Goal: Navigation & Orientation: Find specific page/section

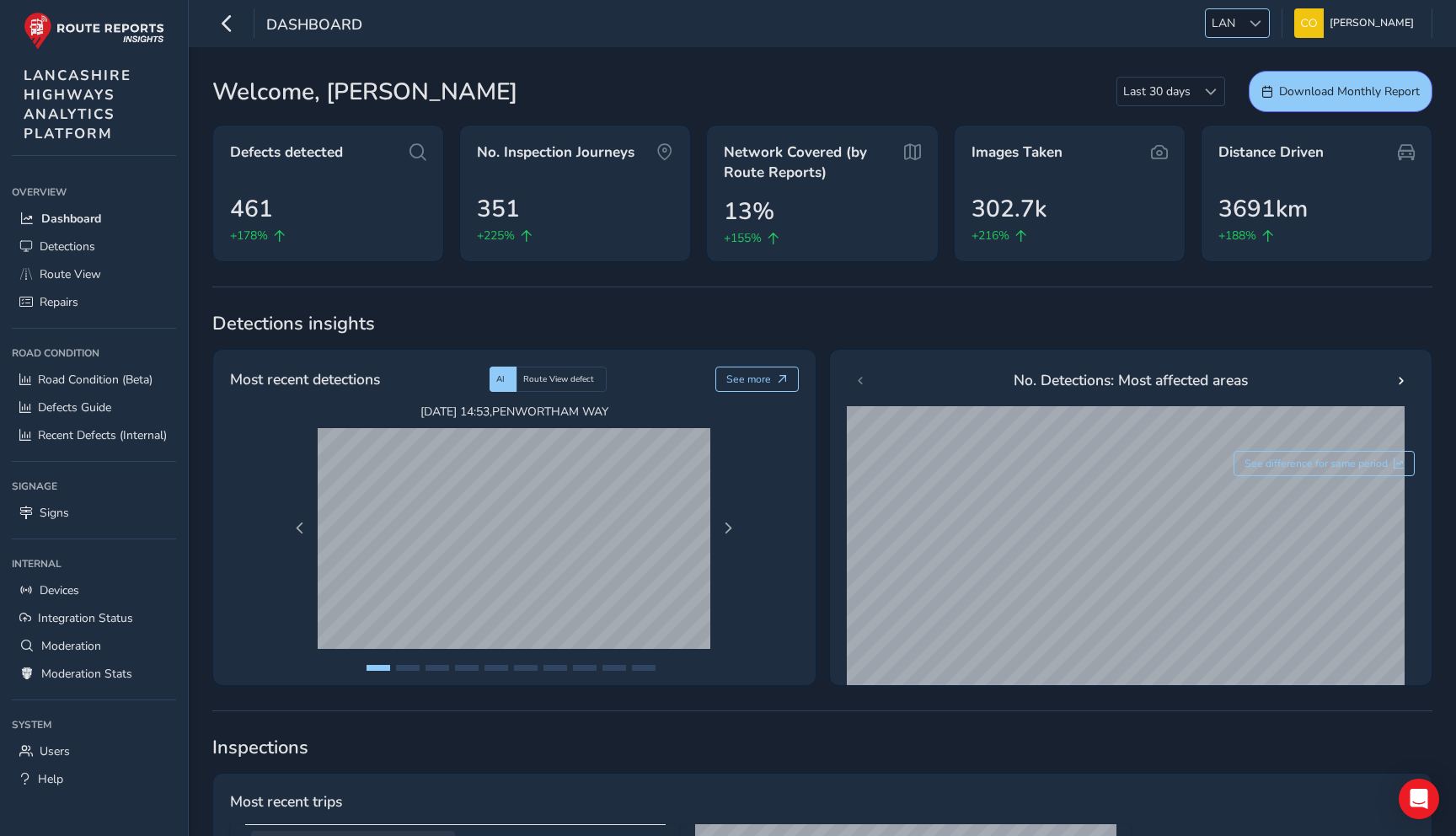
click at [1241, 22] on div at bounding box center [1255, 24] width 28 height 28
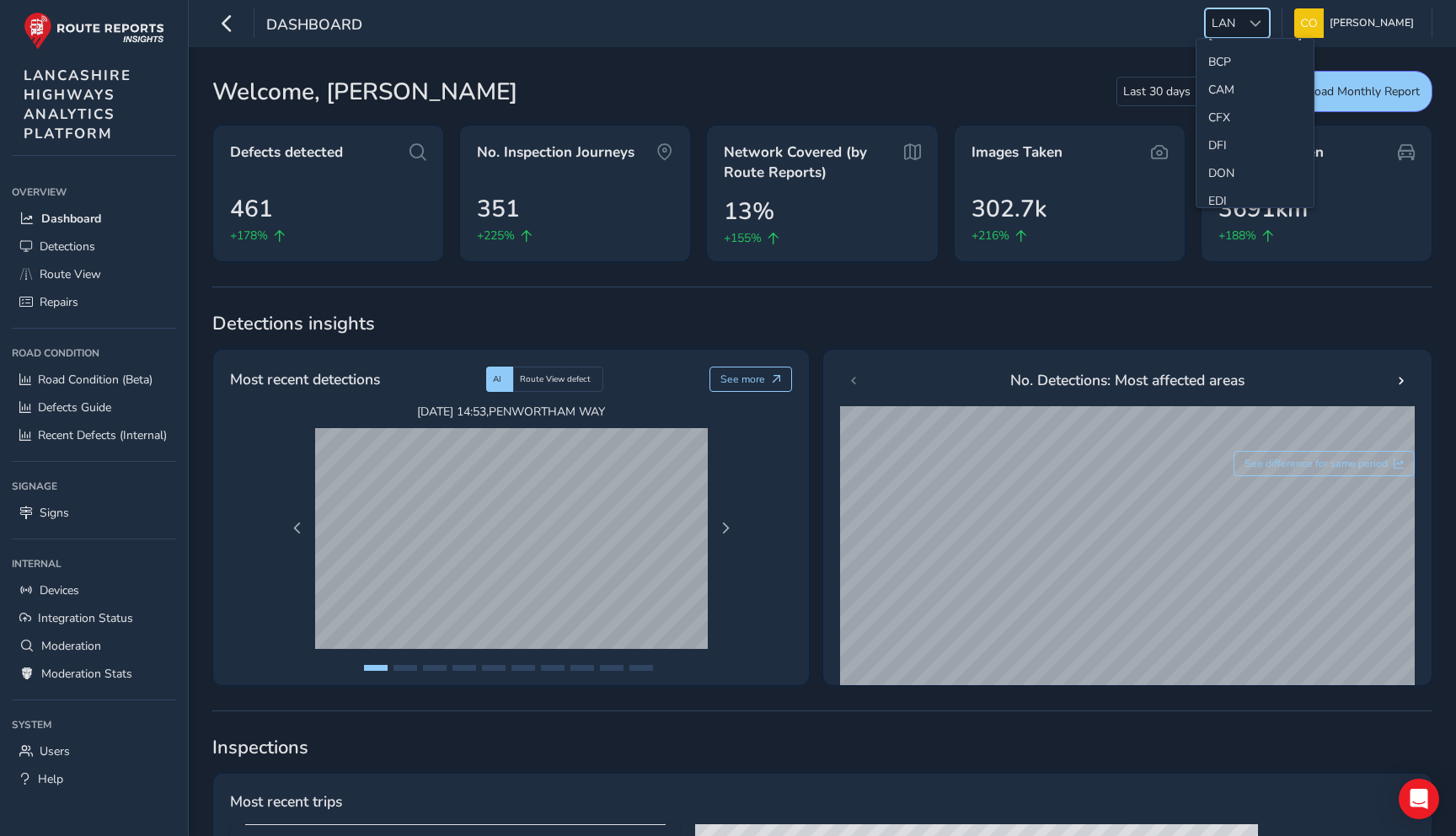
scroll to position [84, 0]
click at [1230, 116] on li "CFX" at bounding box center [1255, 114] width 118 height 28
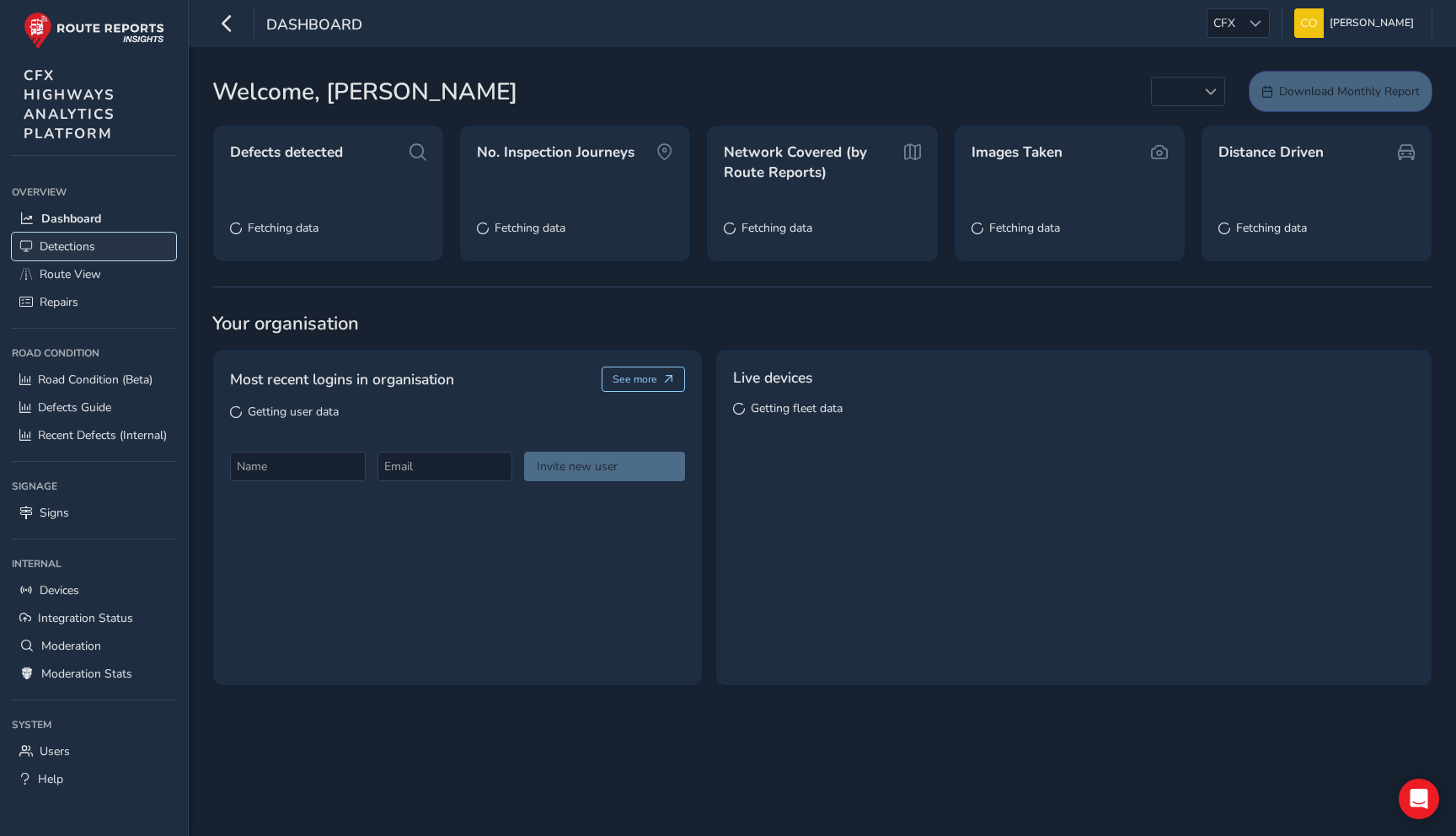
click at [121, 237] on link "Detections" at bounding box center [94, 246] width 165 height 28
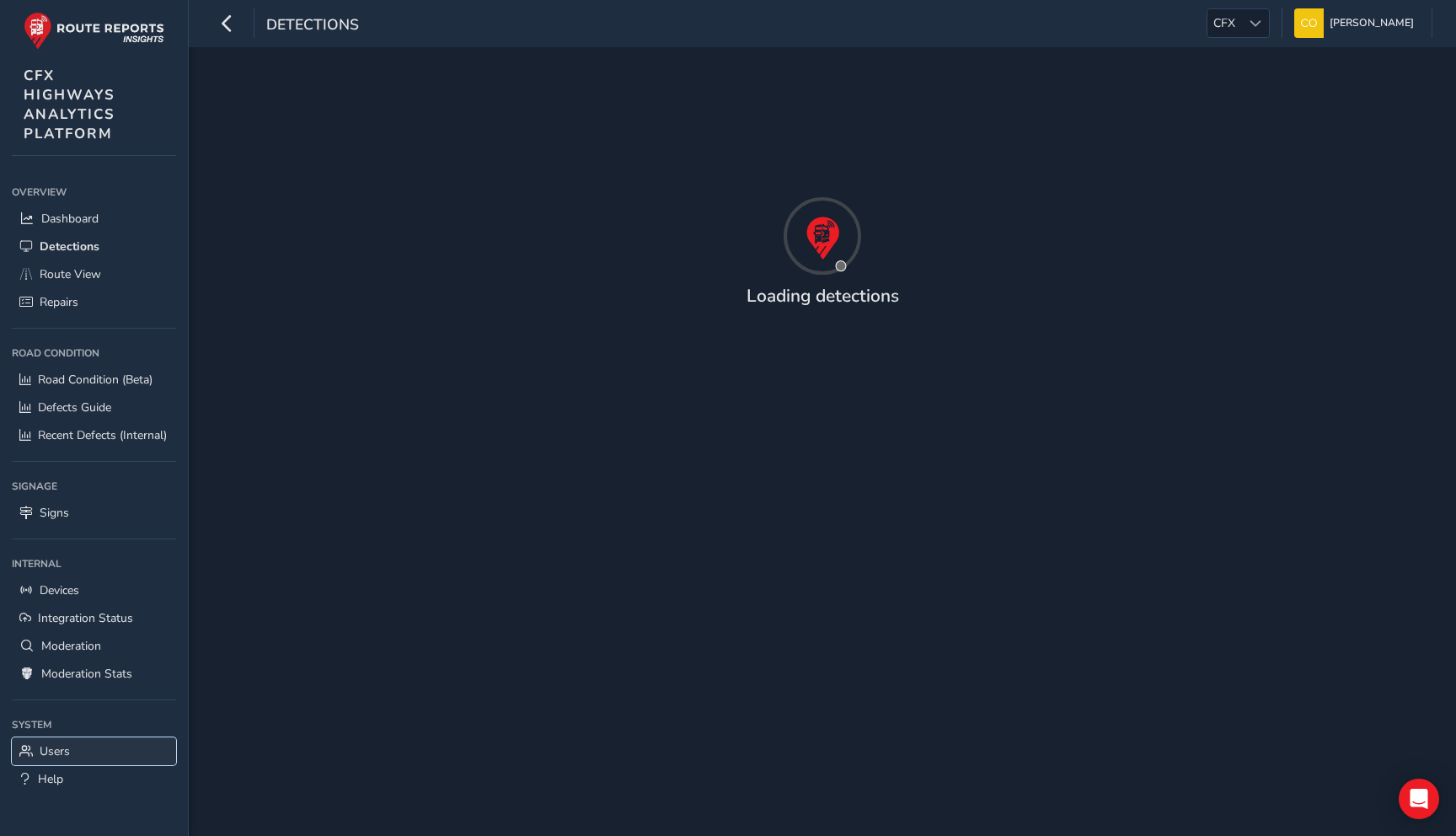
click at [126, 745] on link "Users" at bounding box center [94, 752] width 165 height 28
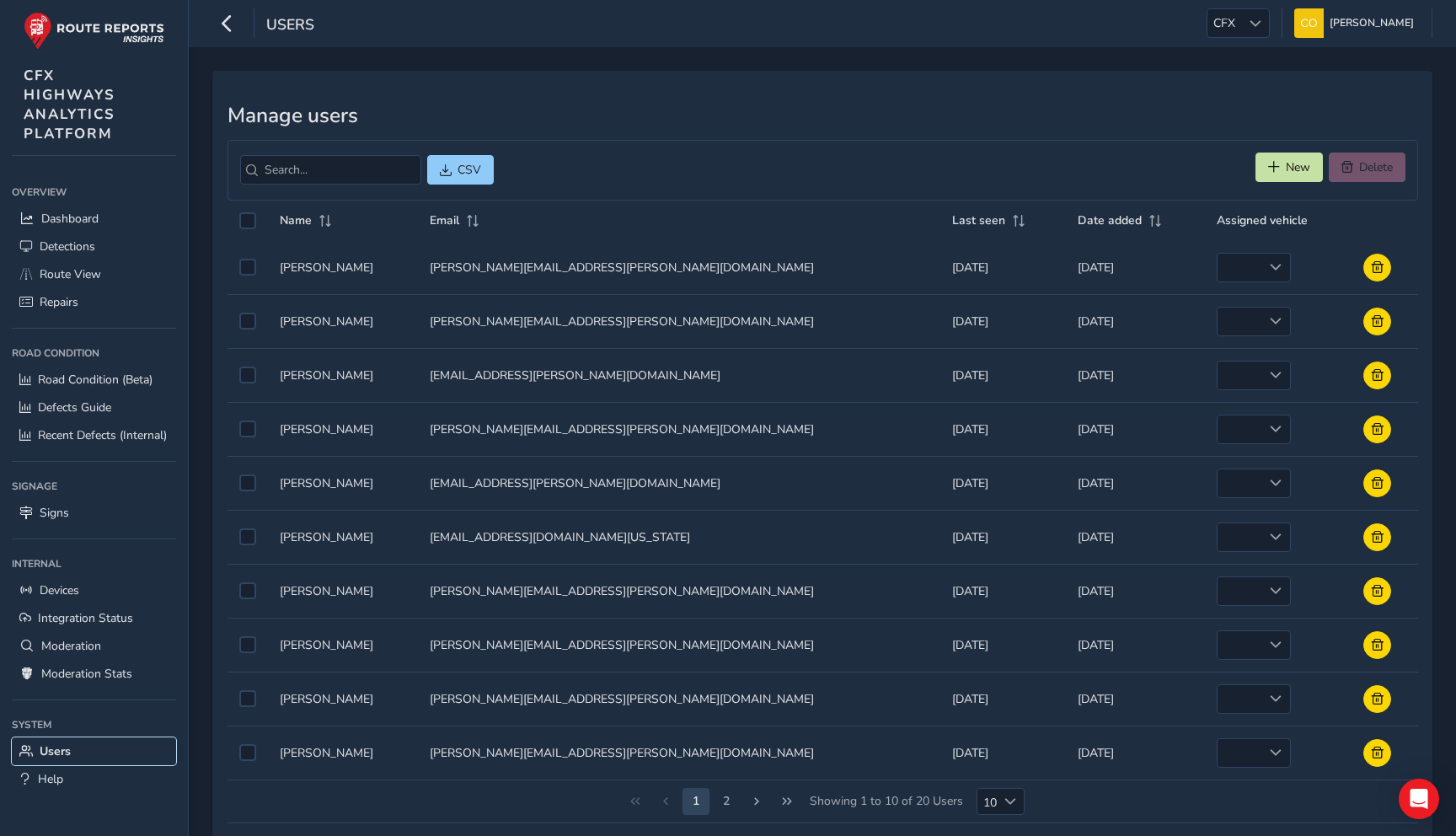
scroll to position [29, 0]
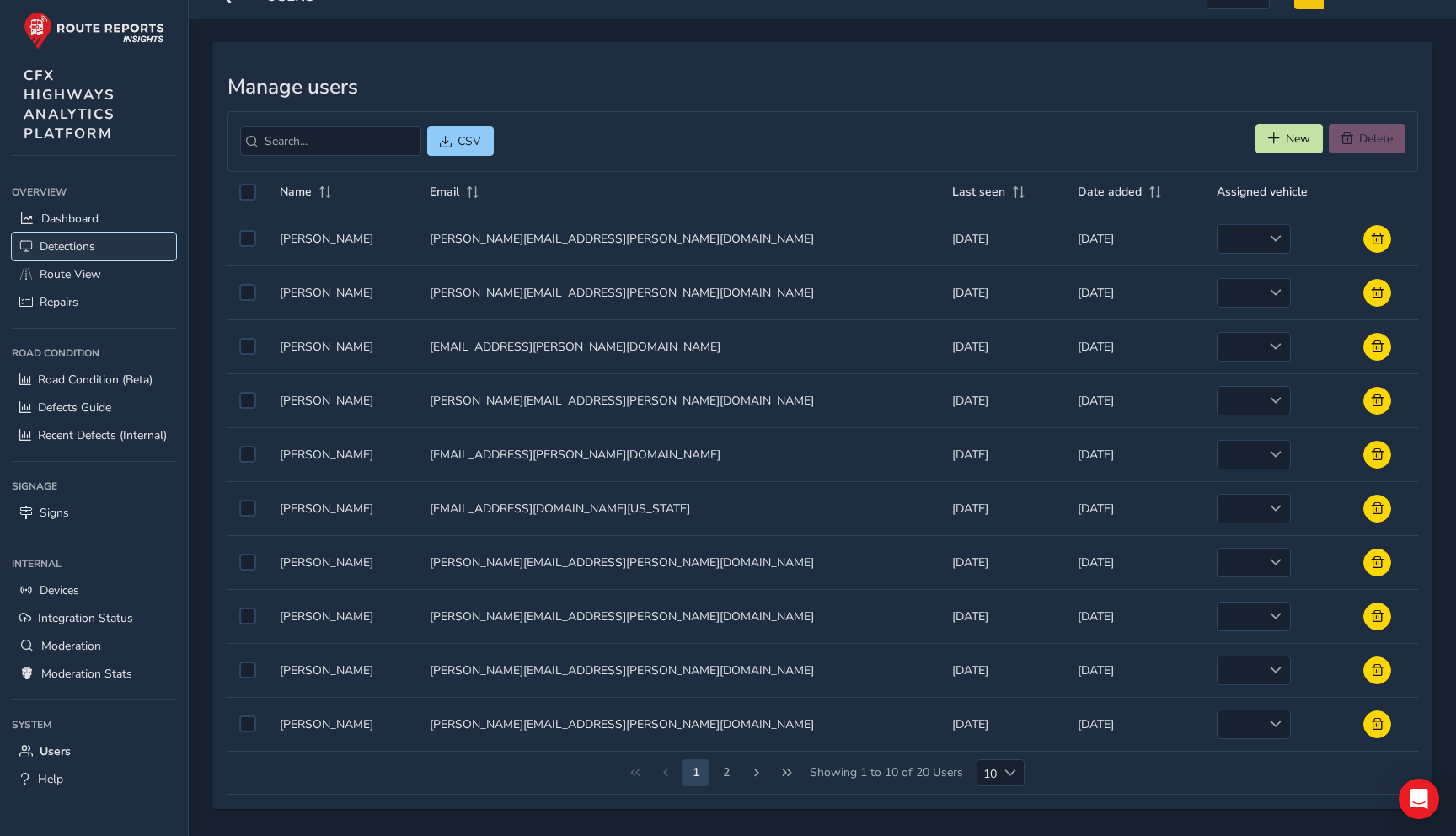
click at [75, 250] on span "Detections" at bounding box center [67, 246] width 56 height 16
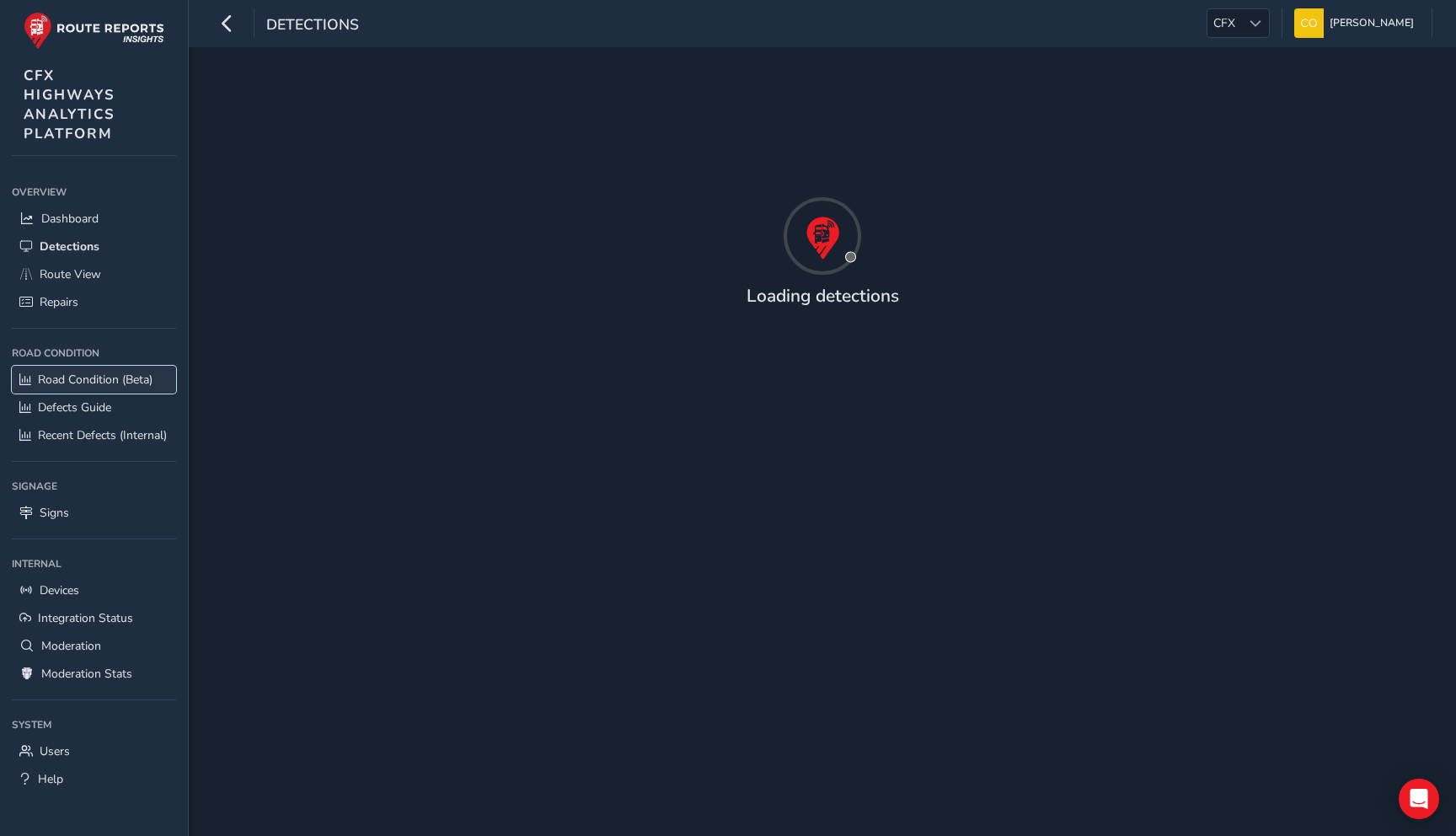
click at [113, 389] on link "Road Condition (Beta)" at bounding box center [94, 380] width 165 height 28
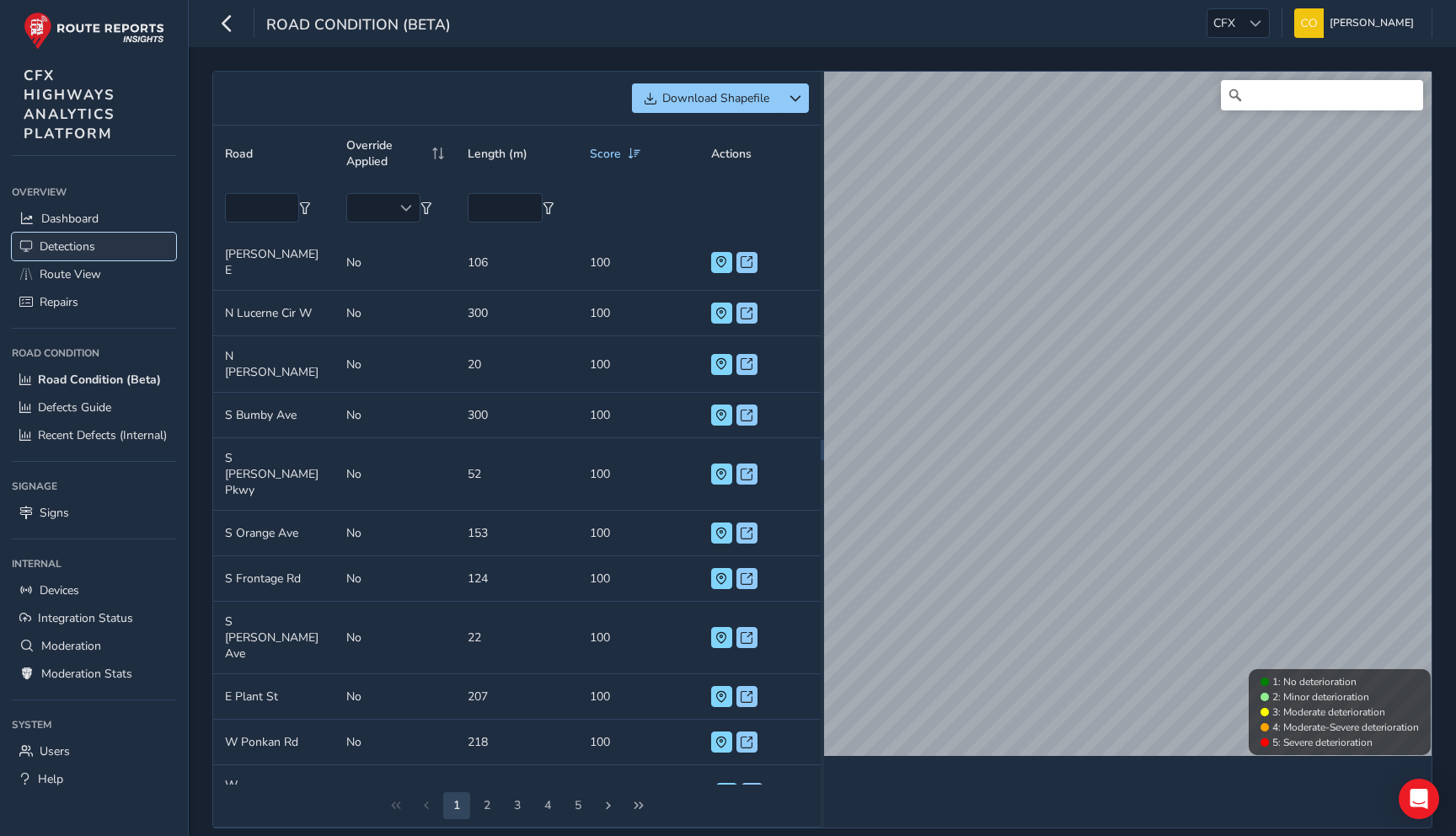
click at [78, 254] on link "Detections" at bounding box center [94, 246] width 165 height 28
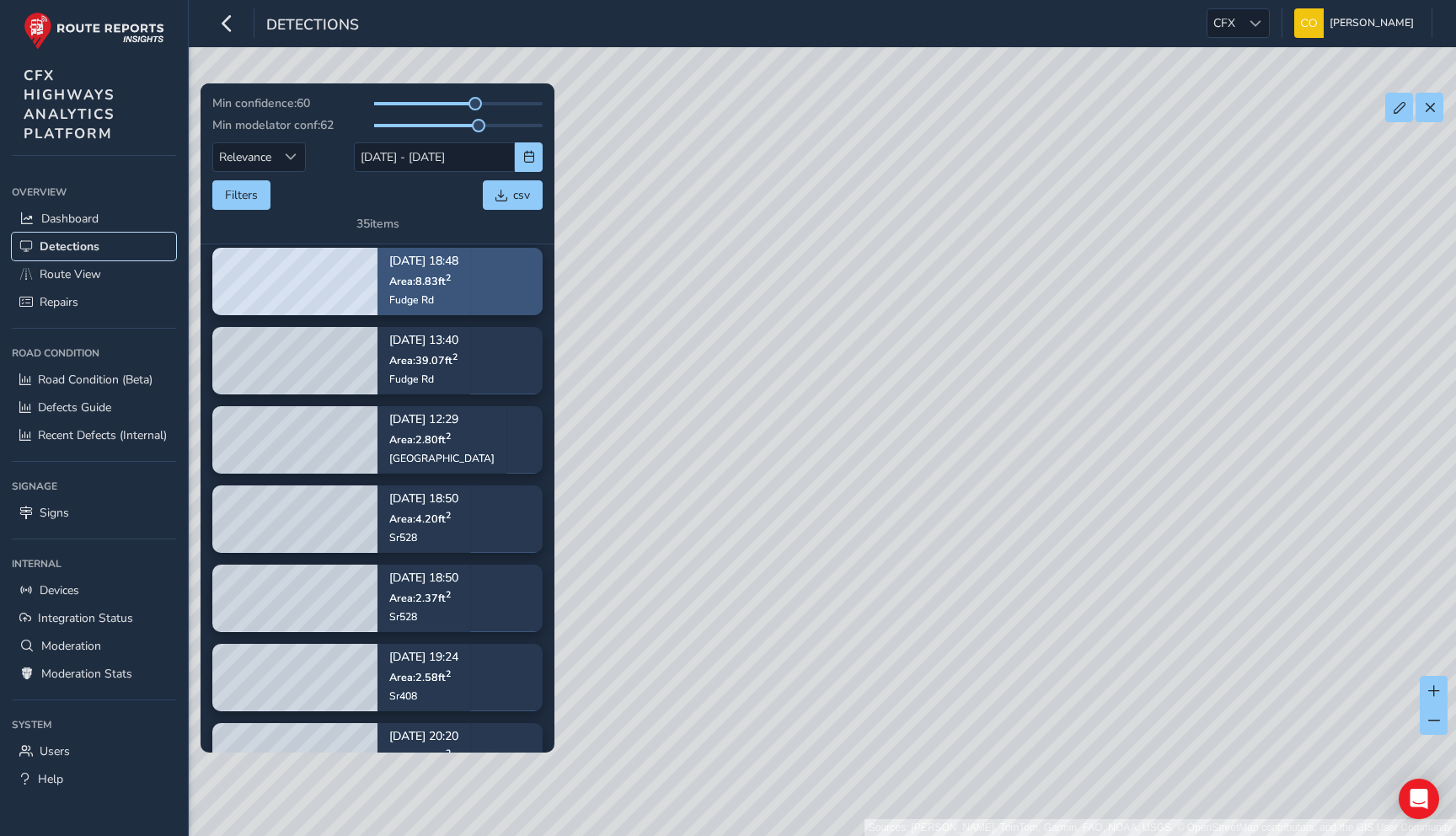
scroll to position [90, 0]
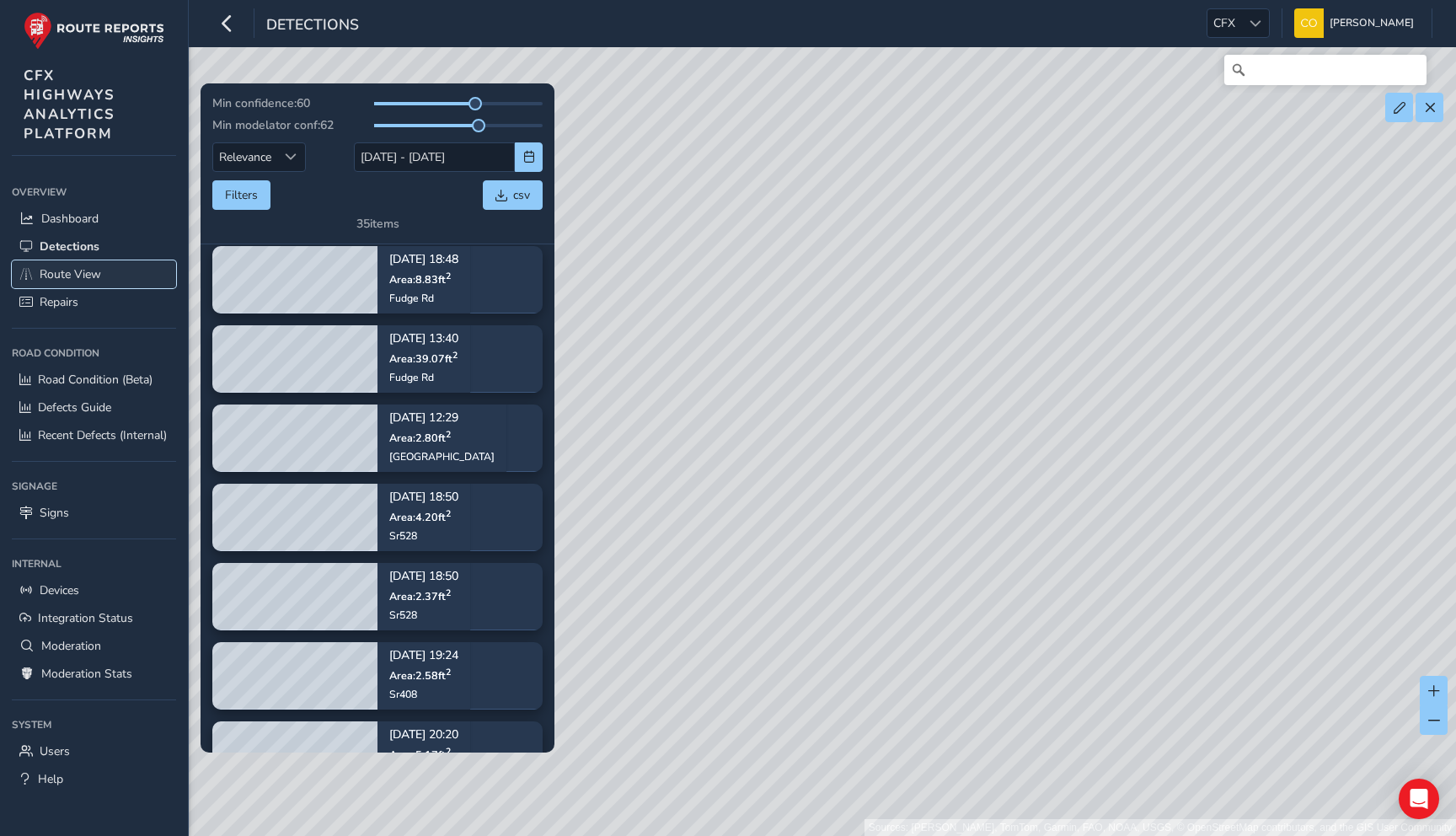
click at [100, 277] on span "Route View" at bounding box center [70, 274] width 62 height 16
